Goal: Task Accomplishment & Management: Manage account settings

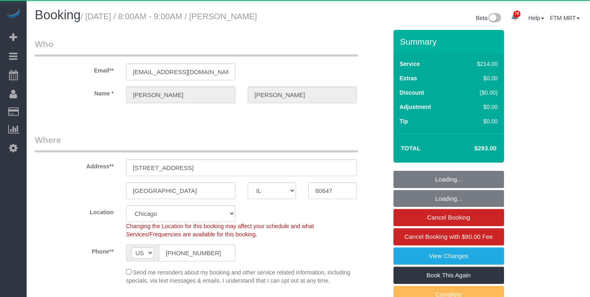
select select "IL"
select select "512"
select select "6"
select select "spot1"
select select "number:1"
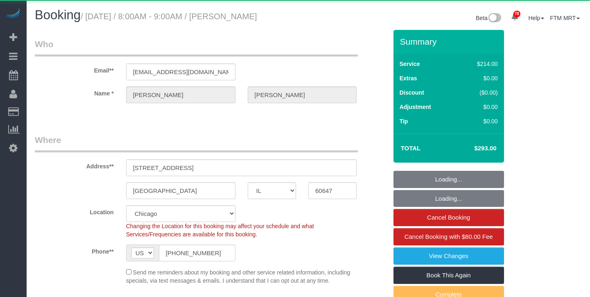
select select "number:58"
select select "number:139"
select select "number:106"
select select "object:1277"
select select "6"
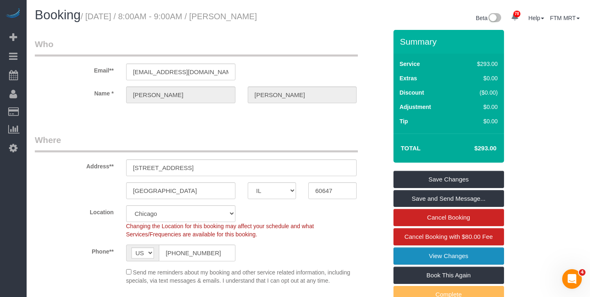
click at [433, 253] on link "View Changes" at bounding box center [449, 255] width 111 height 17
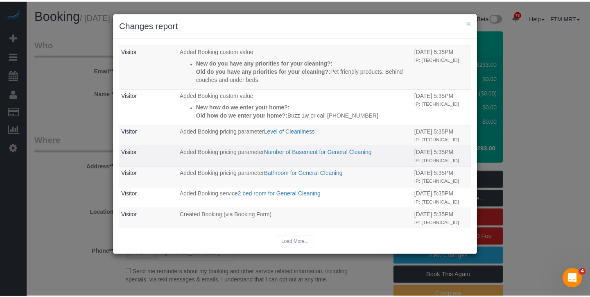
scroll to position [813, 0]
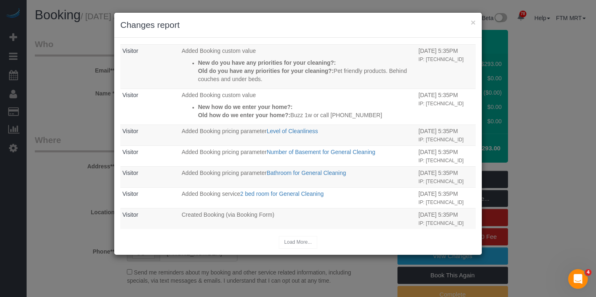
click at [469, 24] on h3 "Changes report" at bounding box center [298, 25] width 356 height 12
click at [470, 24] on h3 "Changes report" at bounding box center [298, 25] width 356 height 12
click at [473, 23] on button "×" at bounding box center [473, 22] width 5 height 9
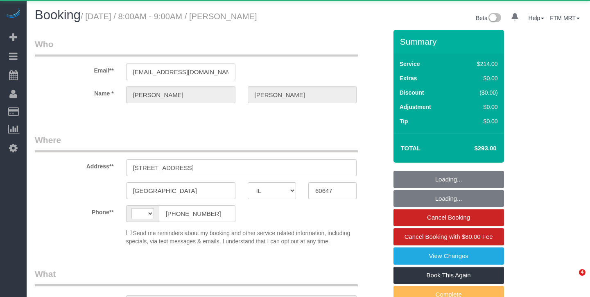
select select "IL"
select select "string:US"
select select "object:813"
select select "string:fspay-c88a3220-5442-42d7-8e6f-c7e1c8005e05"
select select "512"
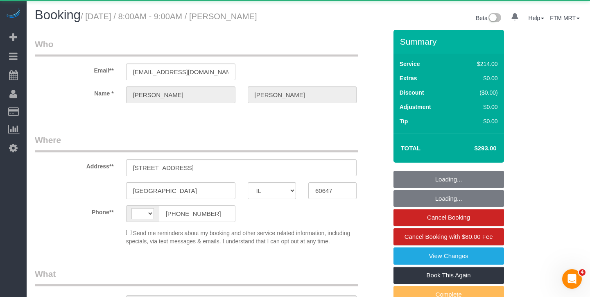
select select "6"
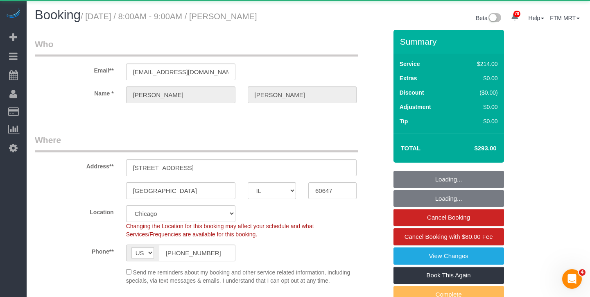
select select "object:963"
select select "spot1"
select select "number:1"
select select "number:58"
select select "number:139"
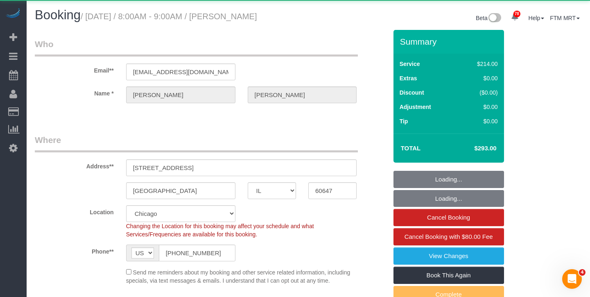
select select "number:106"
select select "6"
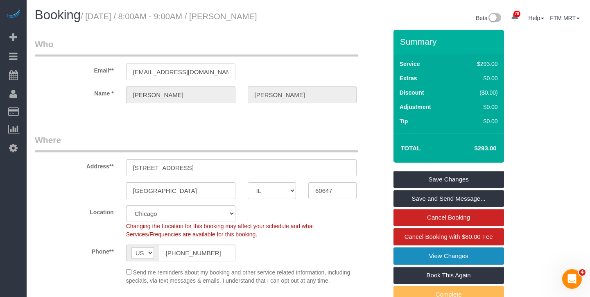
click at [443, 255] on link "View Changes" at bounding box center [449, 255] width 111 height 17
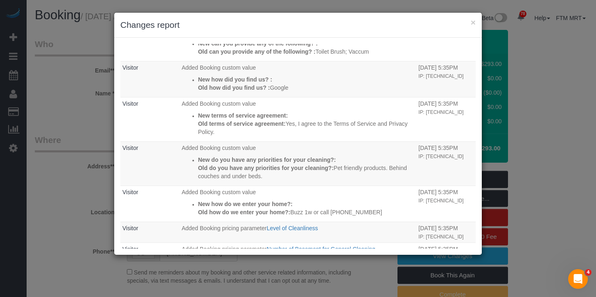
scroll to position [813, 0]
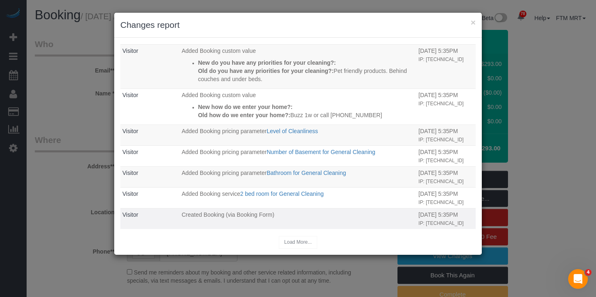
drag, startPoint x: 371, startPoint y: 207, endPoint x: 404, endPoint y: 208, distance: 32.8
click at [404, 208] on tr "Visitor Created Booking (via Booking Form) 06/12/2025 5:35PM IP: 2600:1008:a014…" at bounding box center [298, 218] width 356 height 21
drag, startPoint x: 433, startPoint y: 204, endPoint x: 359, endPoint y: 204, distance: 74.1
click at [359, 208] on tr "Visitor Created Booking (via Booking Form) 06/12/2025 5:35PM IP: 2600:1008:a014…" at bounding box center [298, 218] width 356 height 21
click at [274, 211] on p "Created Booking (via Booking Form)" at bounding box center [298, 215] width 233 height 8
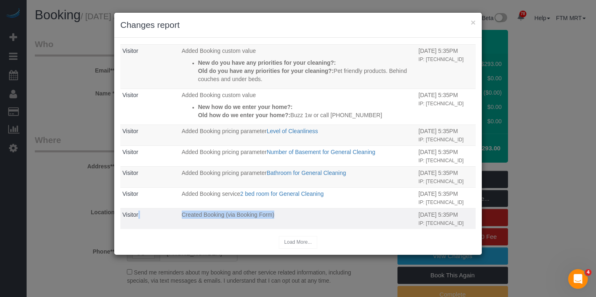
drag, startPoint x: 272, startPoint y: 209, endPoint x: 160, endPoint y: 207, distance: 111.8
click at [160, 208] on tr "Visitor Created Booking (via Booking Form) 06/12/2025 5:35PM IP: 2600:1008:a014…" at bounding box center [298, 218] width 356 height 21
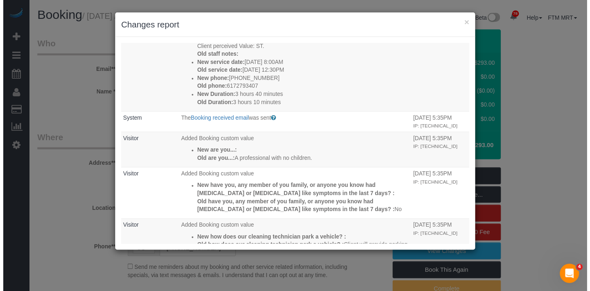
scroll to position [325, 0]
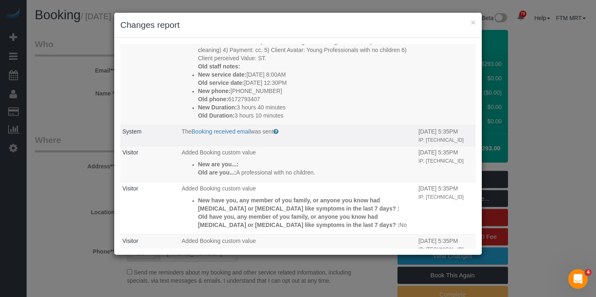
drag, startPoint x: 430, startPoint y: 140, endPoint x: 363, endPoint y: 134, distance: 66.6
click at [357, 136] on tr "System The Booking received email was sent Sent to customer to confirm that the…" at bounding box center [298, 135] width 356 height 21
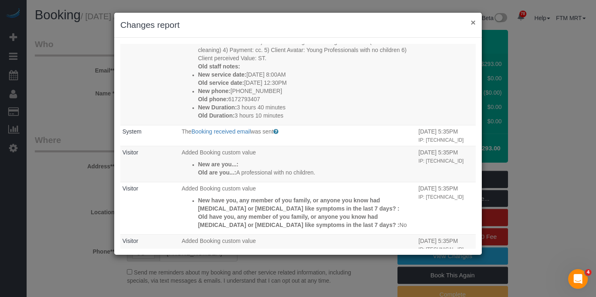
click at [473, 21] on button "×" at bounding box center [473, 22] width 5 height 9
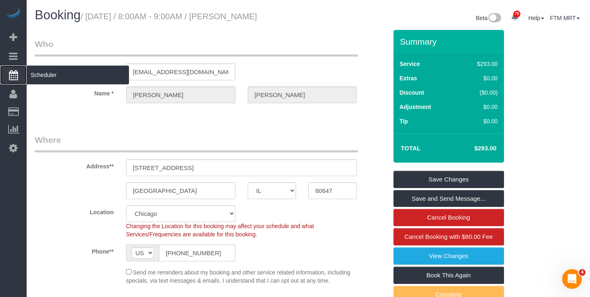
click at [41, 72] on span "Scheduler" at bounding box center [78, 75] width 102 height 19
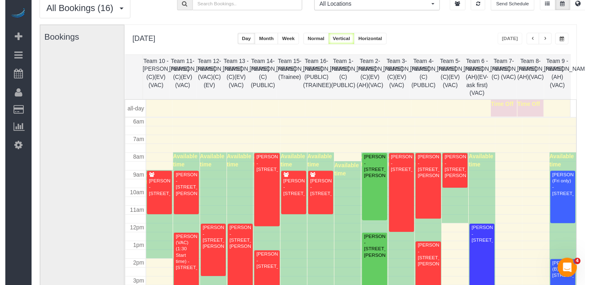
scroll to position [36, 0]
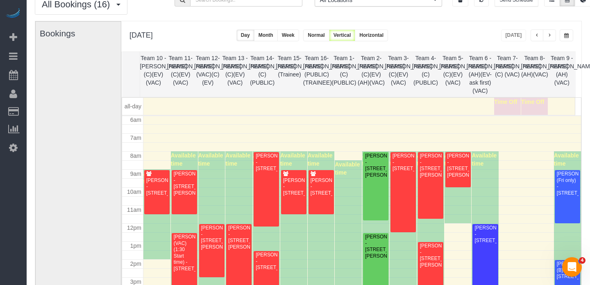
click at [568, 36] on button "button" at bounding box center [566, 35] width 14 height 12
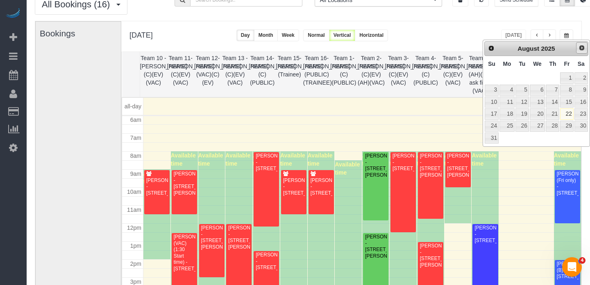
click at [583, 47] on span "Next" at bounding box center [581, 48] width 7 height 7
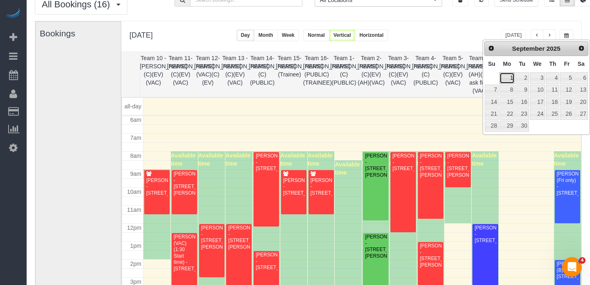
click at [508, 79] on link "1" at bounding box center [506, 77] width 15 height 11
type input "**********"
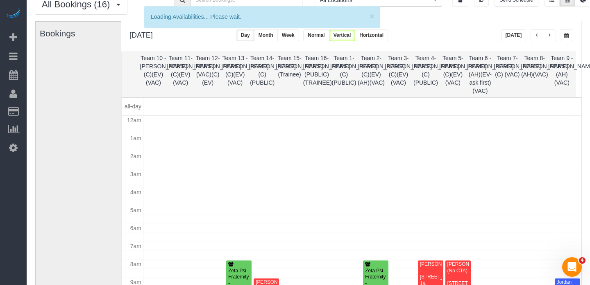
scroll to position [143, 0]
